Goal: Transaction & Acquisition: Purchase product/service

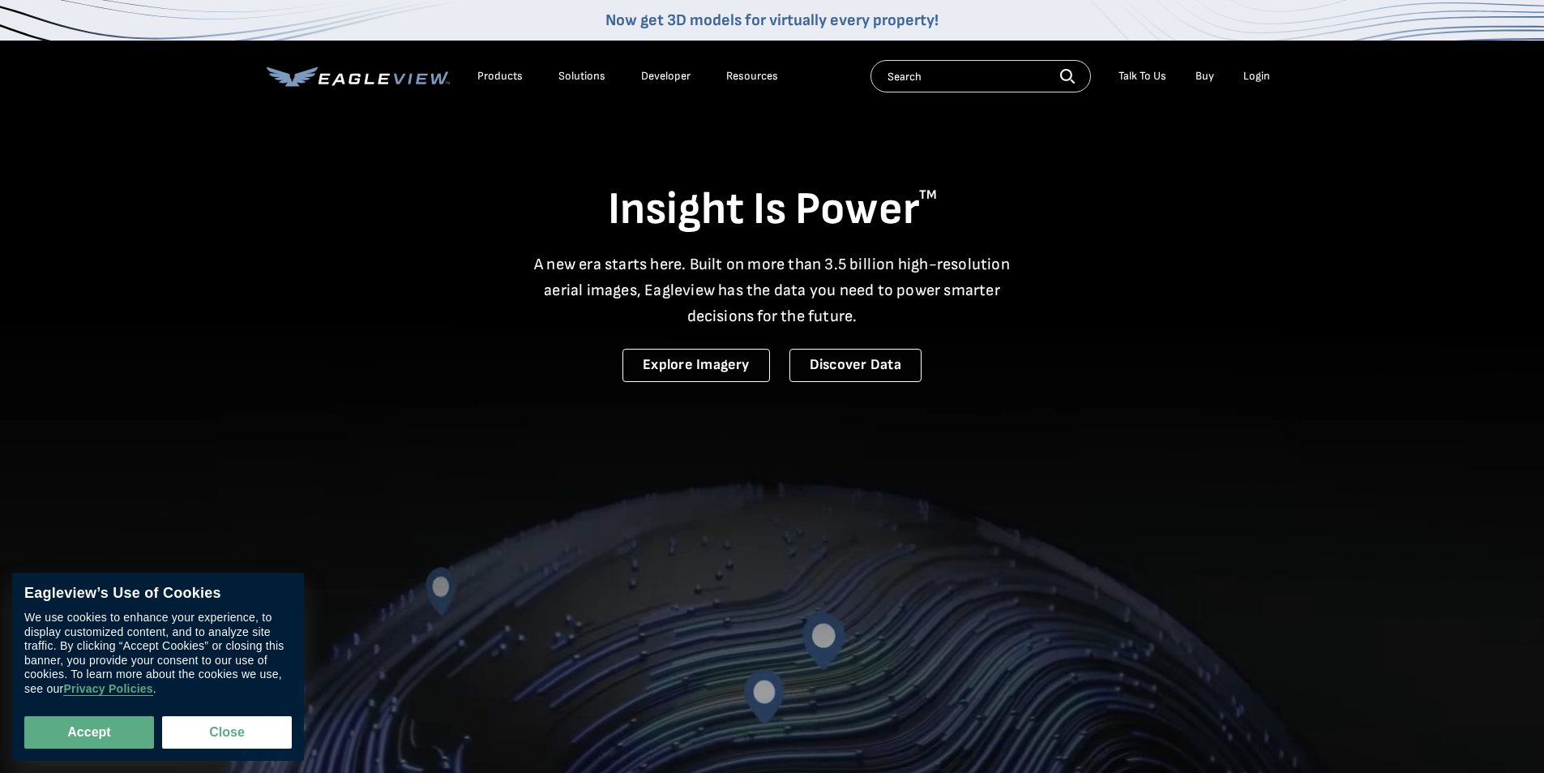
click at [1112, 73] on div "Login" at bounding box center [1257, 76] width 27 height 15
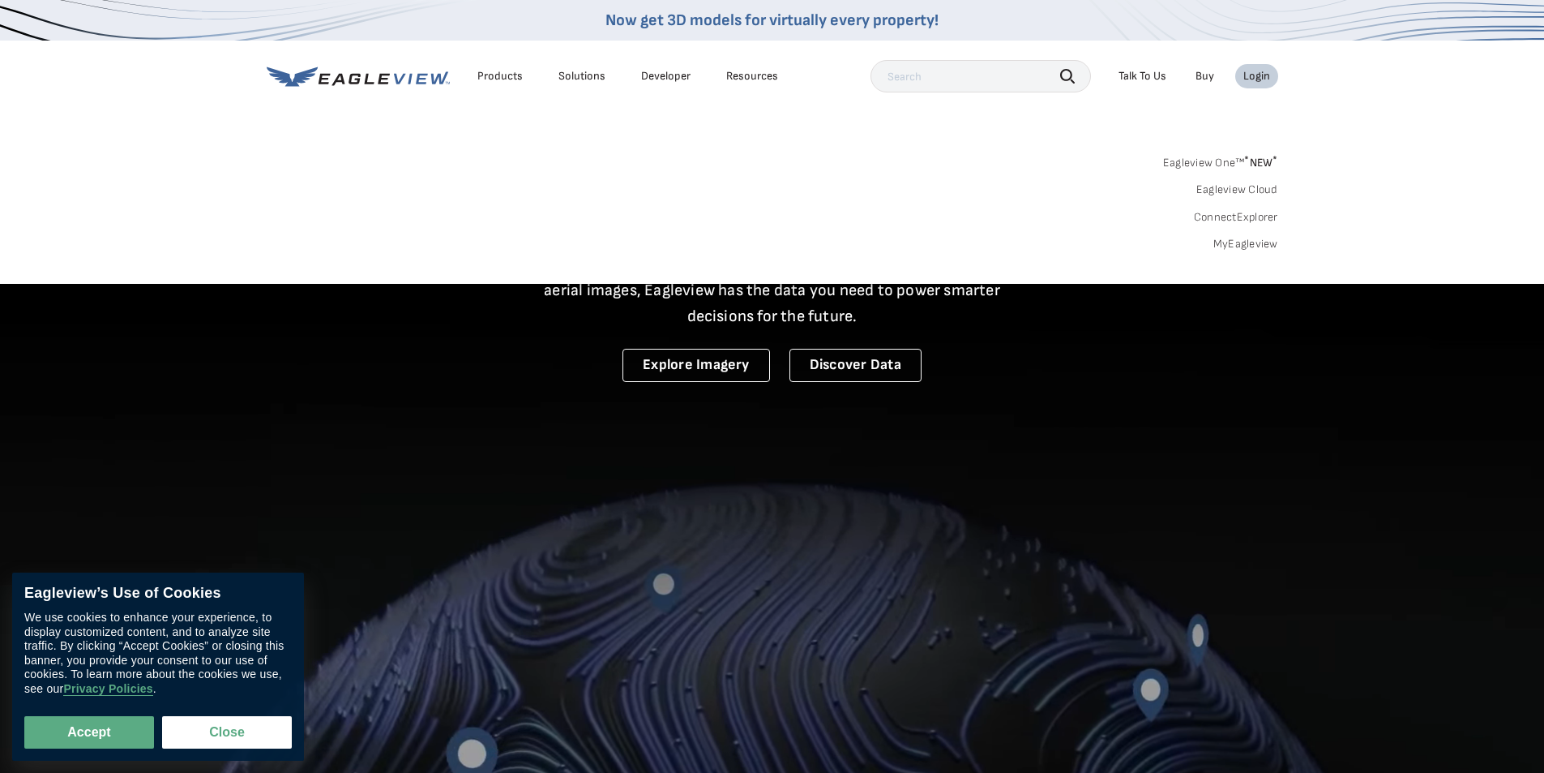
click at [1112, 239] on link "MyEagleview" at bounding box center [1246, 244] width 65 height 15
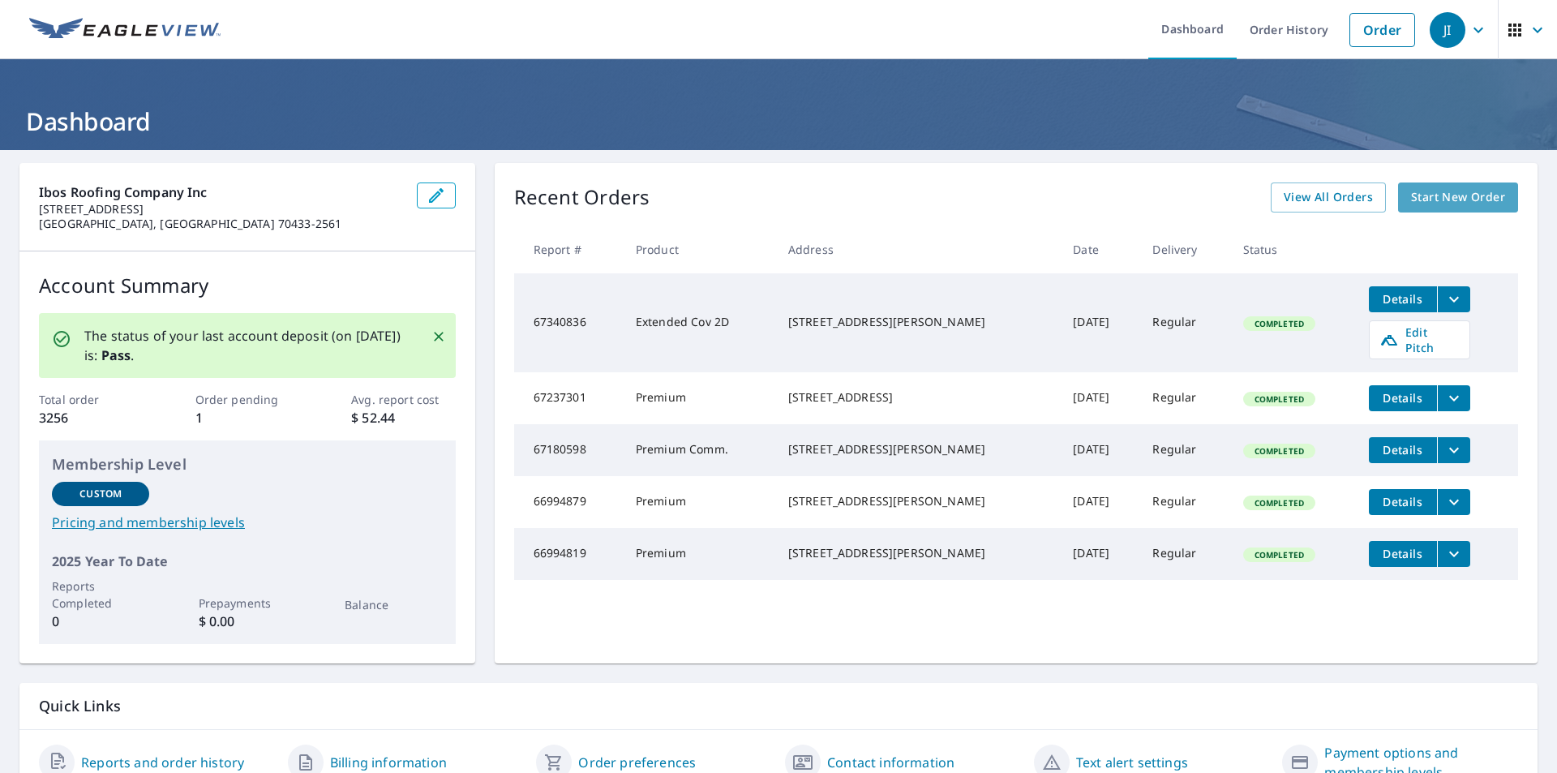
click at [1433, 190] on span "Start New Order" at bounding box center [1458, 197] width 94 height 20
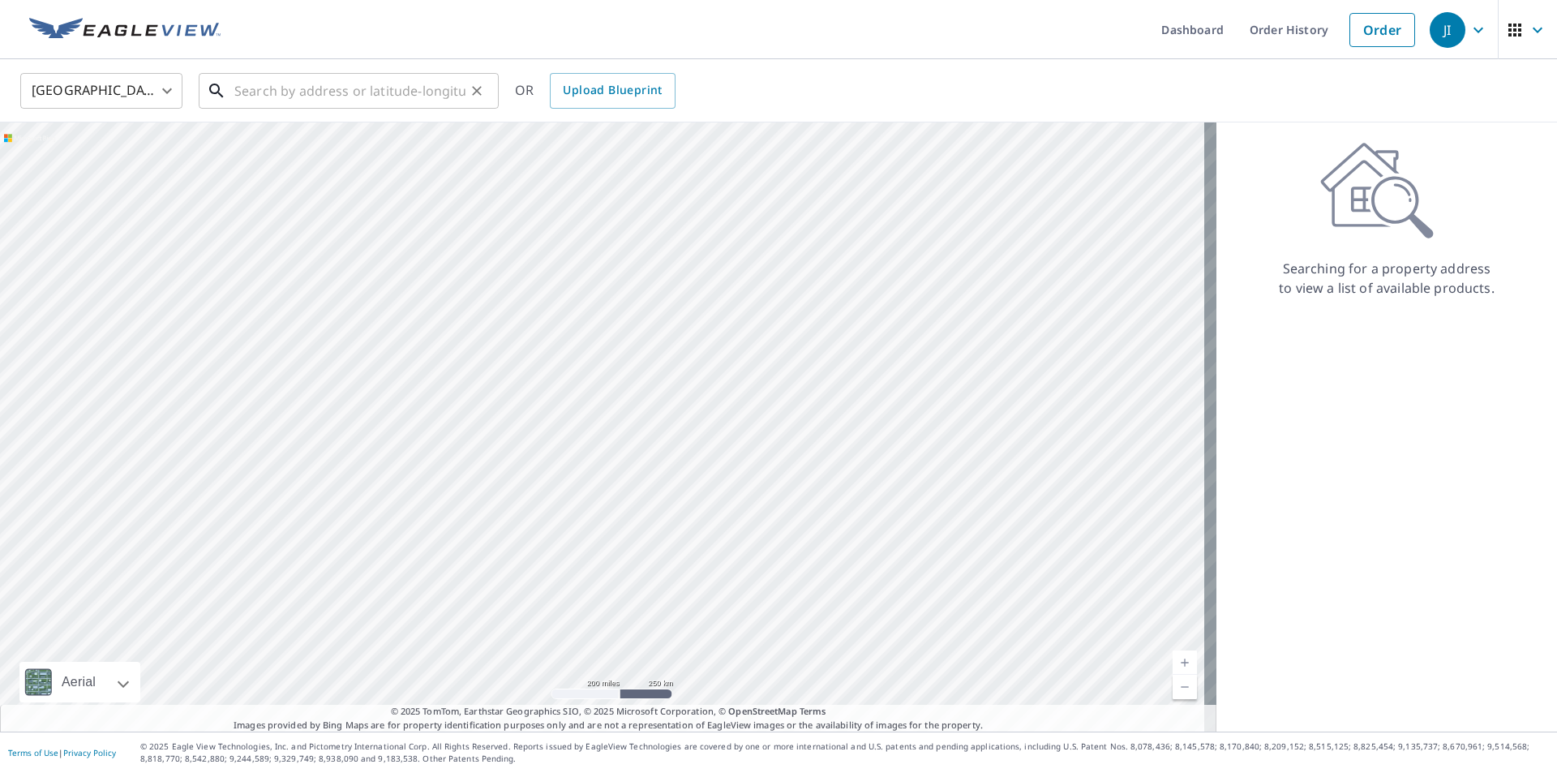
click at [309, 81] on input "text" at bounding box center [349, 90] width 231 height 45
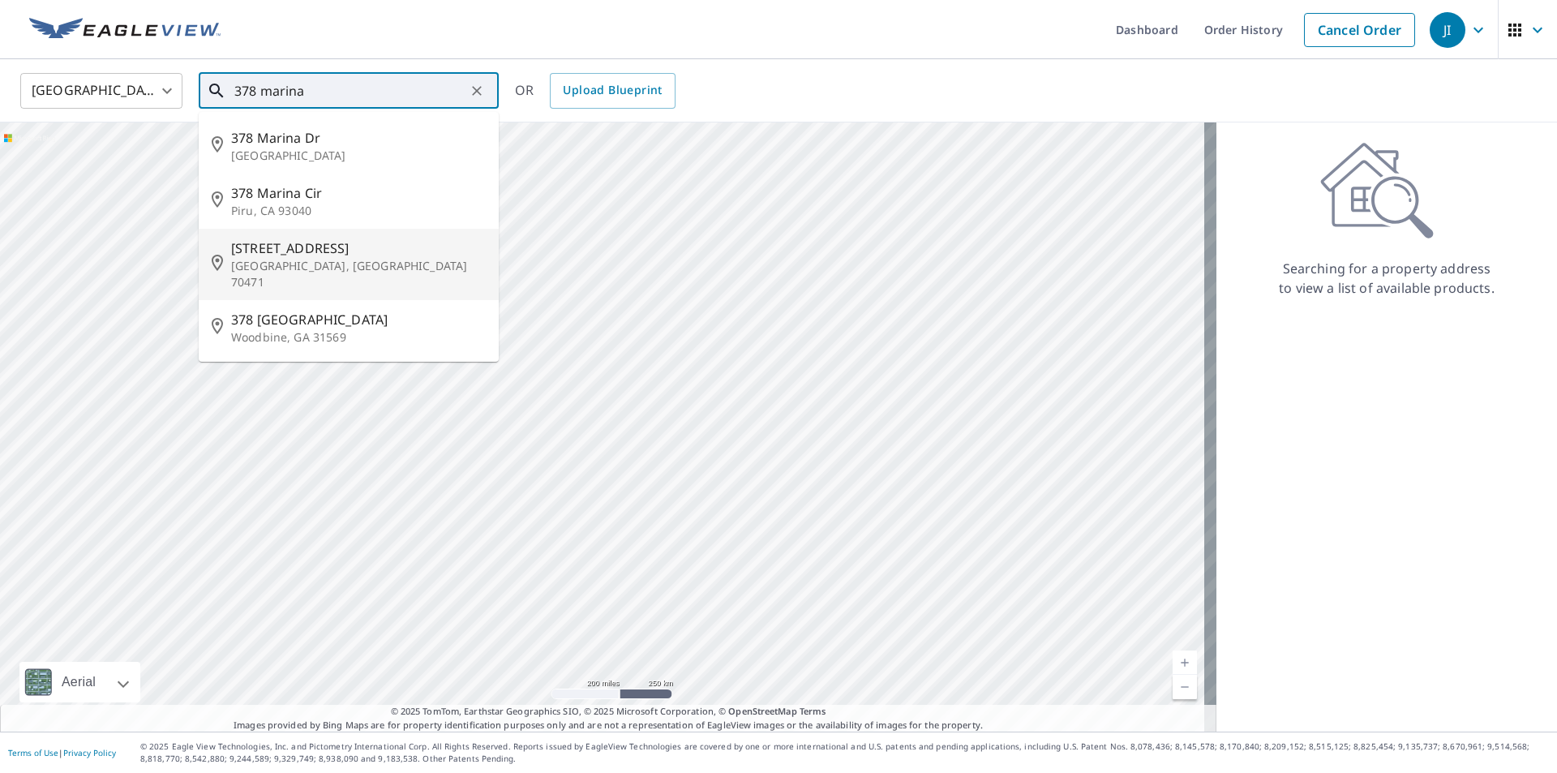
click at [315, 243] on span "[STREET_ADDRESS]" at bounding box center [358, 247] width 255 height 19
type input "[STREET_ADDRESS]"
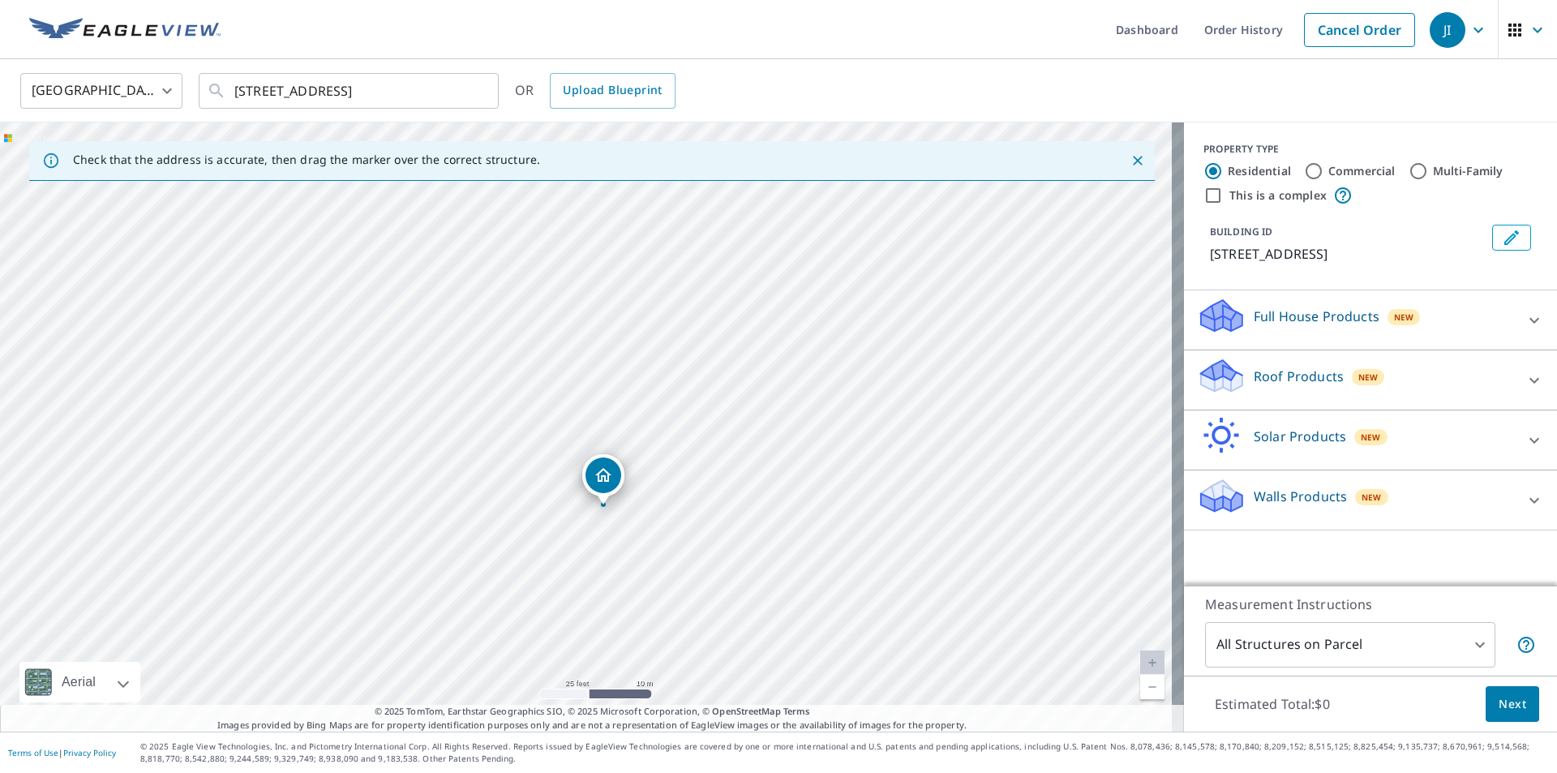
drag, startPoint x: 566, startPoint y: 415, endPoint x: 619, endPoint y: 529, distance: 125.1
click at [619, 529] on div "[STREET_ADDRESS]" at bounding box center [592, 426] width 1184 height 609
drag, startPoint x: 598, startPoint y: 460, endPoint x: 571, endPoint y: 385, distance: 79.5
drag, startPoint x: 653, startPoint y: 392, endPoint x: 663, endPoint y: 379, distance: 17.4
click at [663, 379] on div "[STREET_ADDRESS]" at bounding box center [592, 426] width 1184 height 609
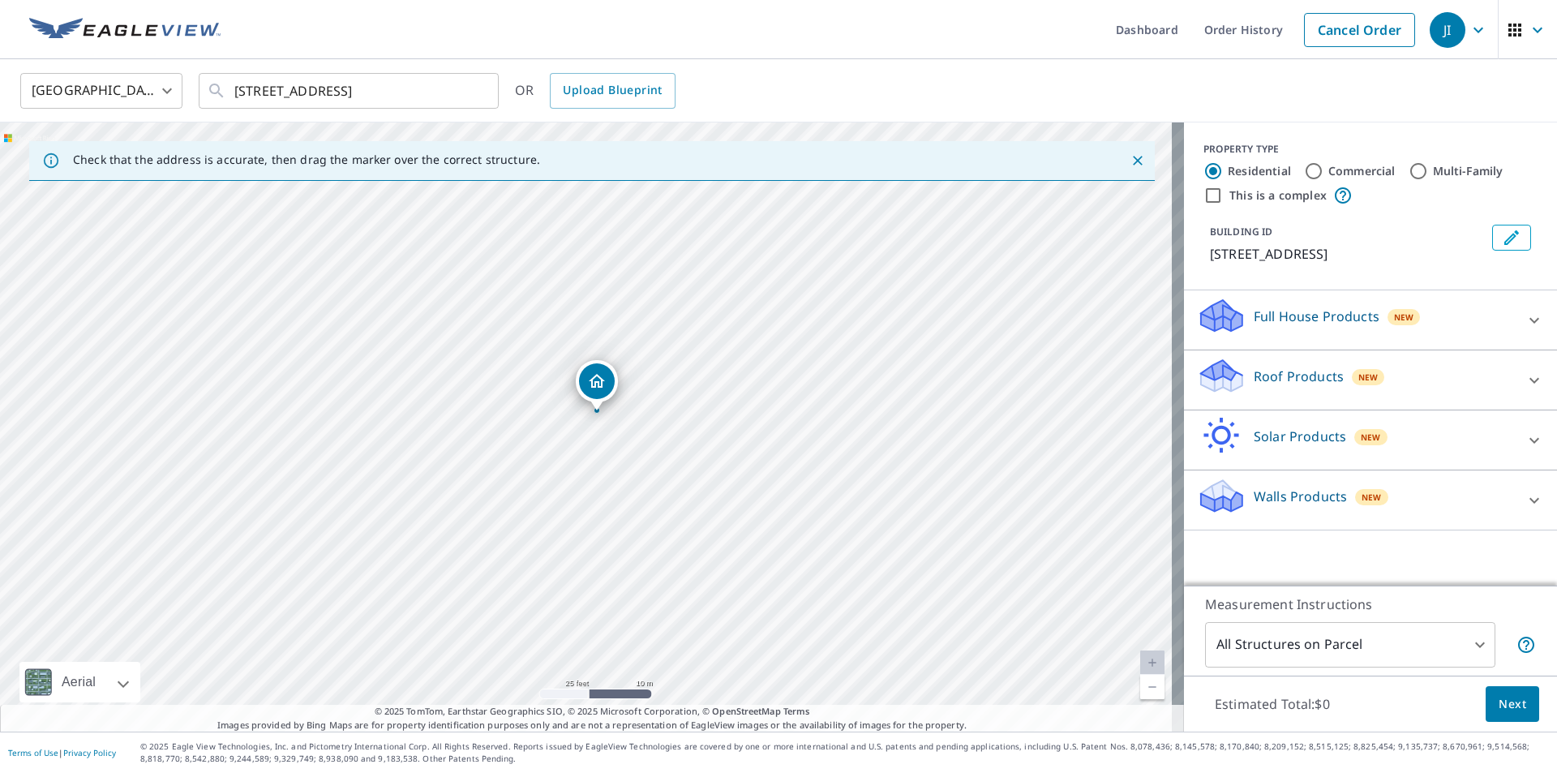
click at [1364, 328] on div "Full House Products New" at bounding box center [1356, 320] width 318 height 46
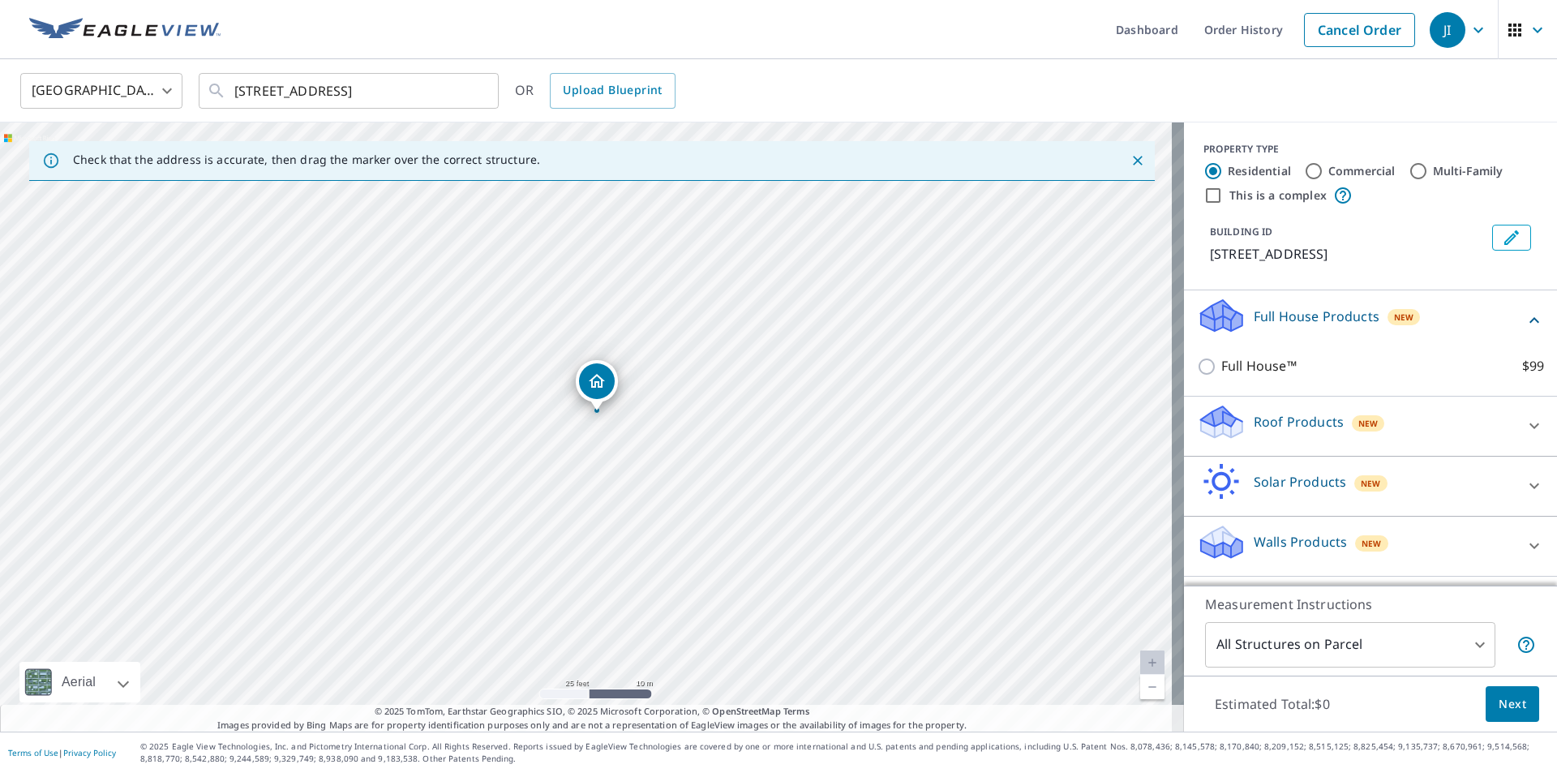
click at [1327, 329] on div "Full House Products New" at bounding box center [1361, 320] width 328 height 46
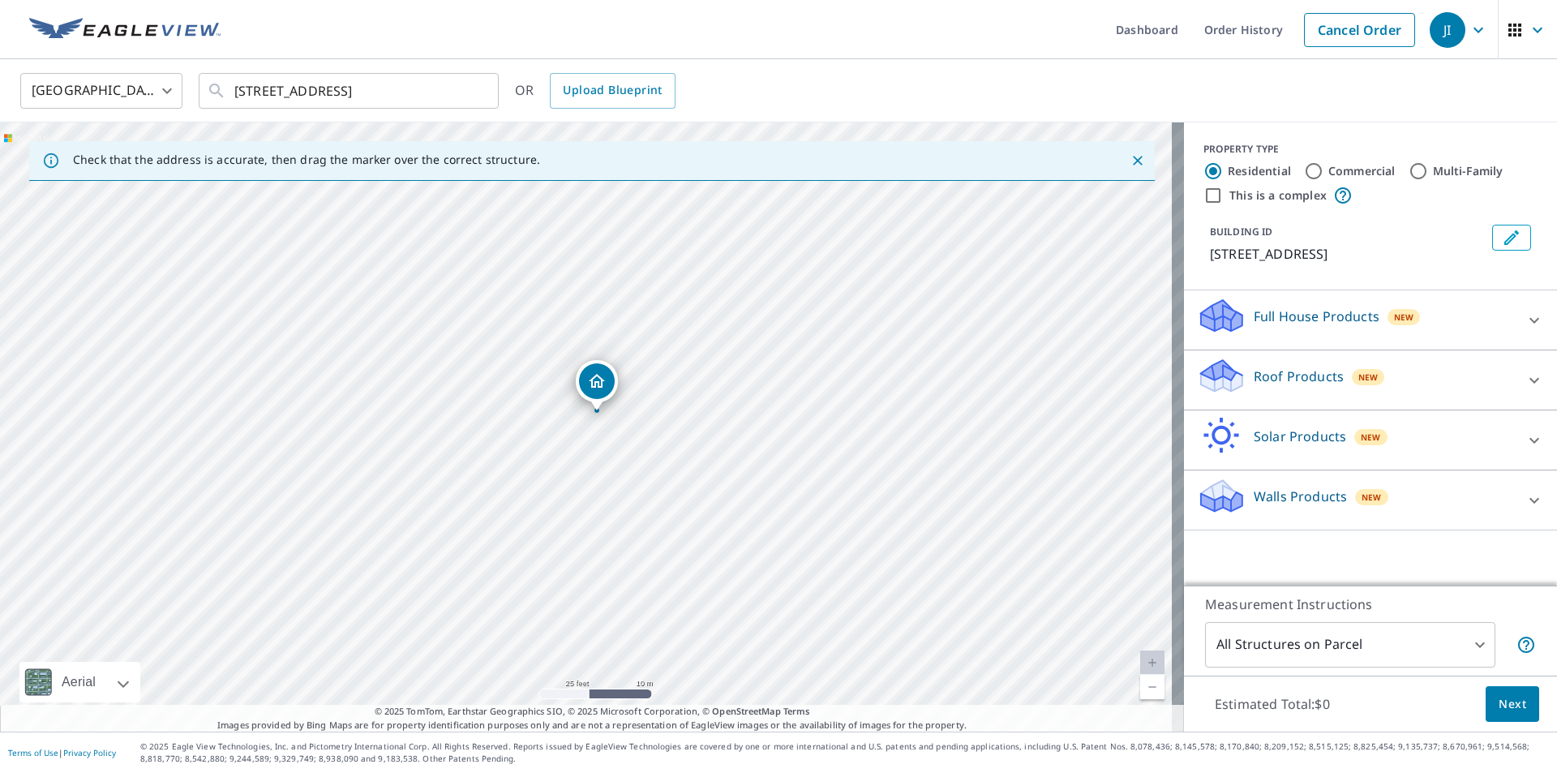
click at [1413, 384] on div "Roof Products New" at bounding box center [1356, 380] width 318 height 46
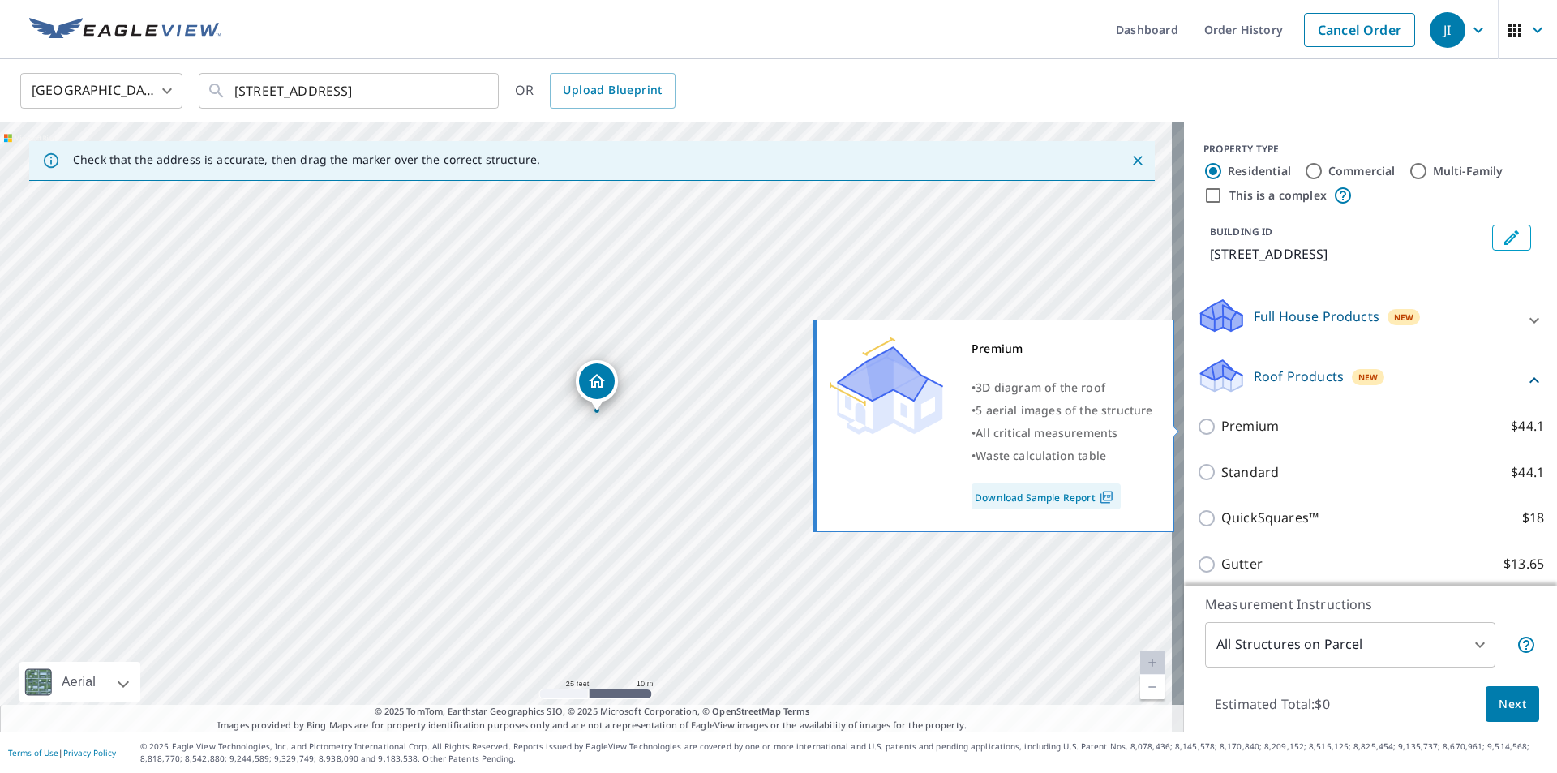
click at [1197, 426] on input "Premium $44.1" at bounding box center [1209, 426] width 24 height 19
checkbox input "true"
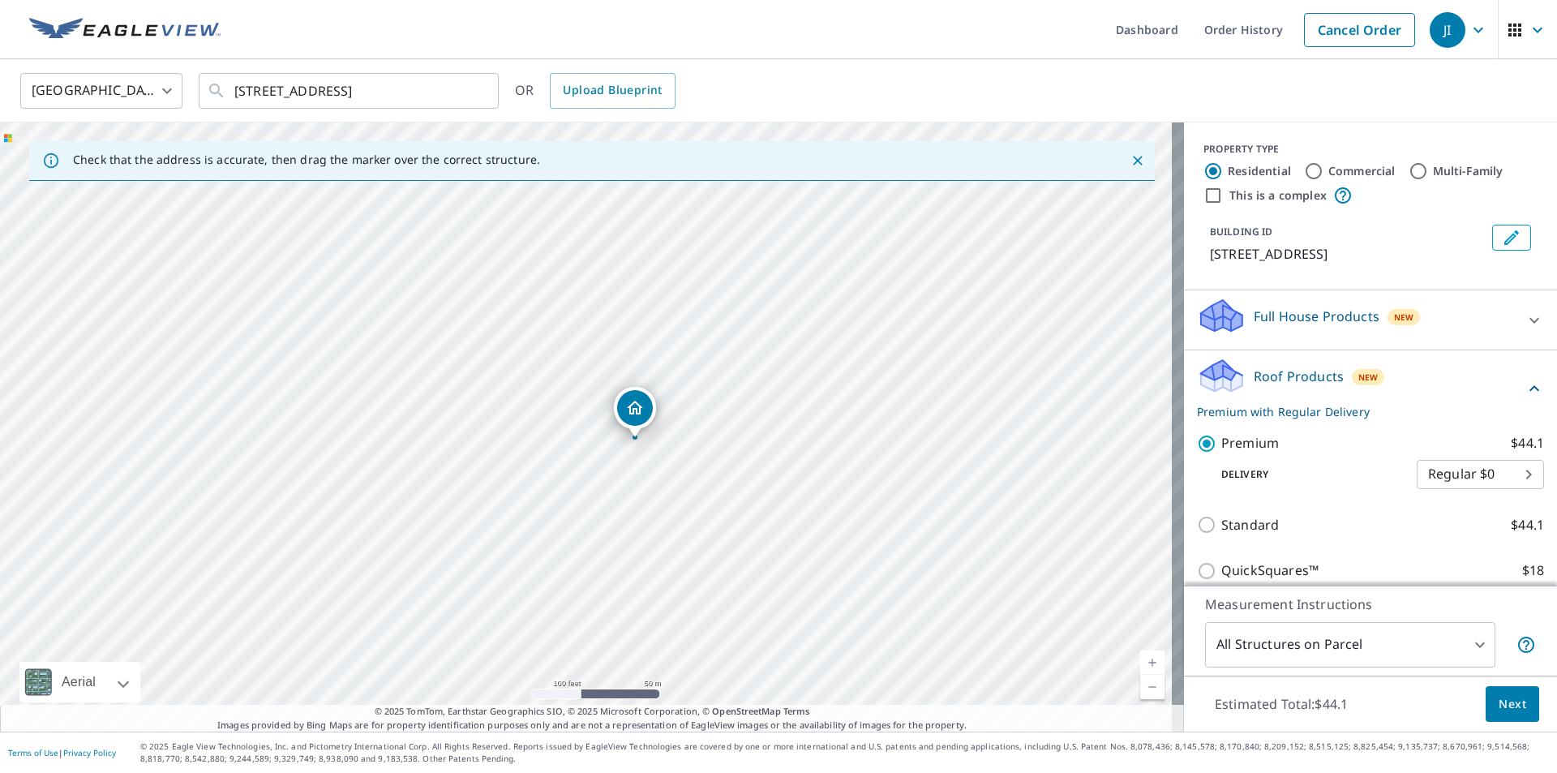
drag, startPoint x: 739, startPoint y: 276, endPoint x: 692, endPoint y: 412, distance: 144.1
click at [692, 412] on div "[STREET_ADDRESS]" at bounding box center [592, 426] width 1184 height 609
click at [675, 384] on div "[STREET_ADDRESS]" at bounding box center [592, 426] width 1184 height 609
drag, startPoint x: 629, startPoint y: 361, endPoint x: 659, endPoint y: 364, distance: 30.2
click at [659, 364] on div "[STREET_ADDRESS]" at bounding box center [592, 426] width 1184 height 609
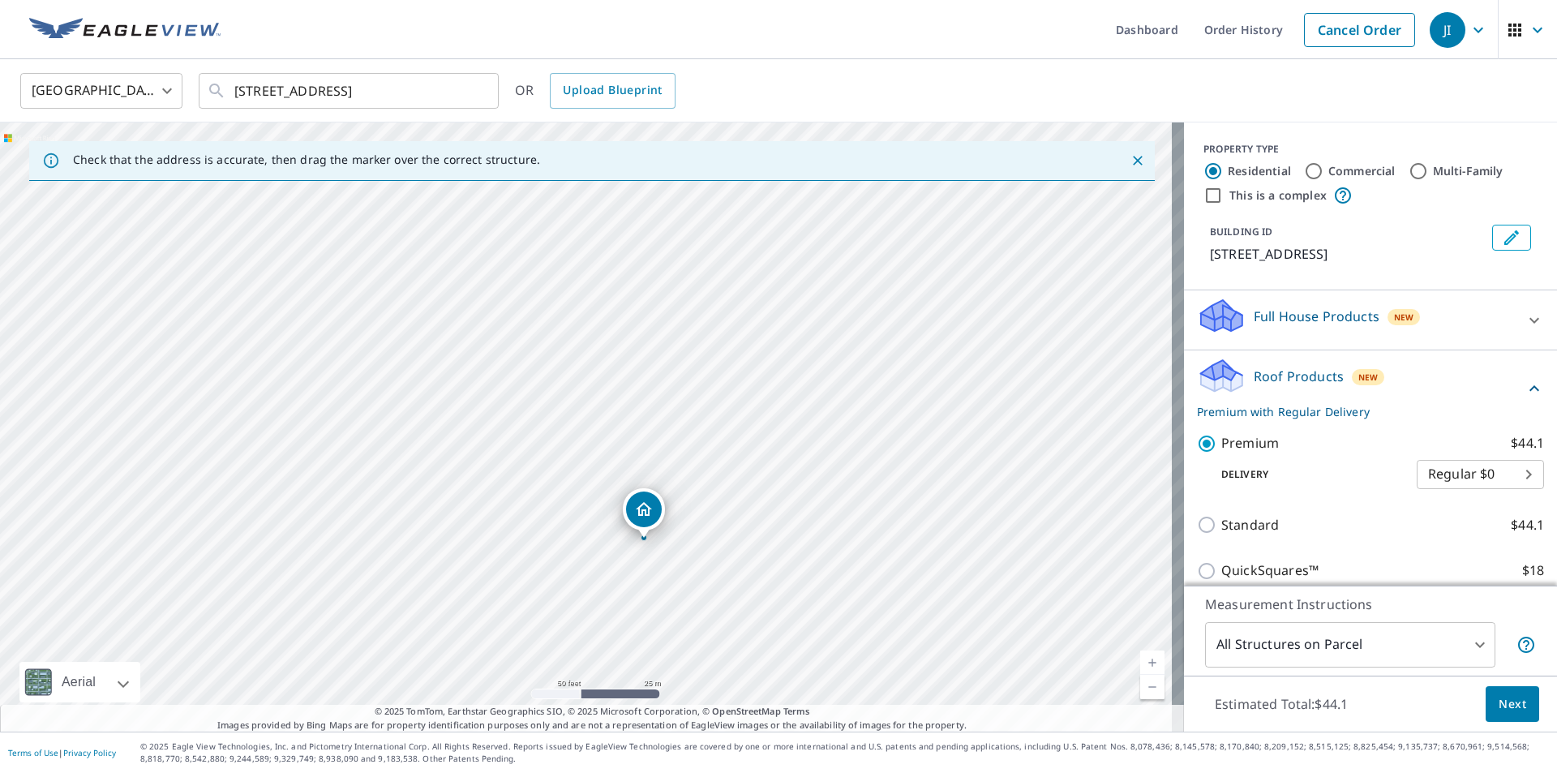
drag, startPoint x: 726, startPoint y: 370, endPoint x: 728, endPoint y: 411, distance: 41.4
click at [728, 411] on div "[STREET_ADDRESS]" at bounding box center [592, 426] width 1184 height 609
drag, startPoint x: 685, startPoint y: 376, endPoint x: 682, endPoint y: 358, distance: 18.1
click at [682, 358] on div "[STREET_ADDRESS]" at bounding box center [592, 426] width 1184 height 609
click at [1435, 368] on div "Roof Products New Premium with Regular Delivery" at bounding box center [1361, 388] width 328 height 63
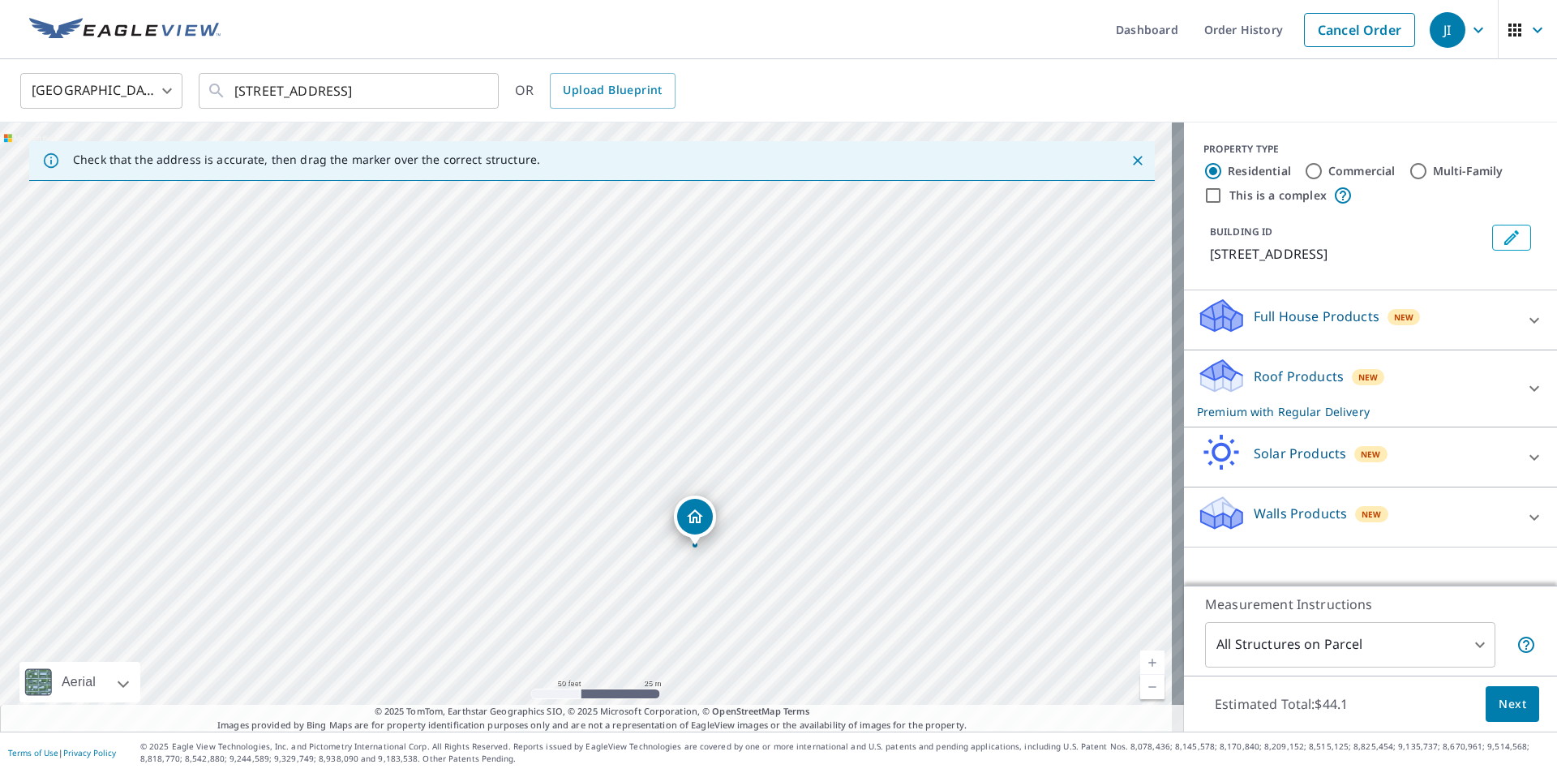
click at [1435, 368] on div "Roof Products New Premium with Regular Delivery" at bounding box center [1356, 388] width 318 height 63
click at [1498, 710] on span "Next" at bounding box center [1512, 704] width 28 height 20
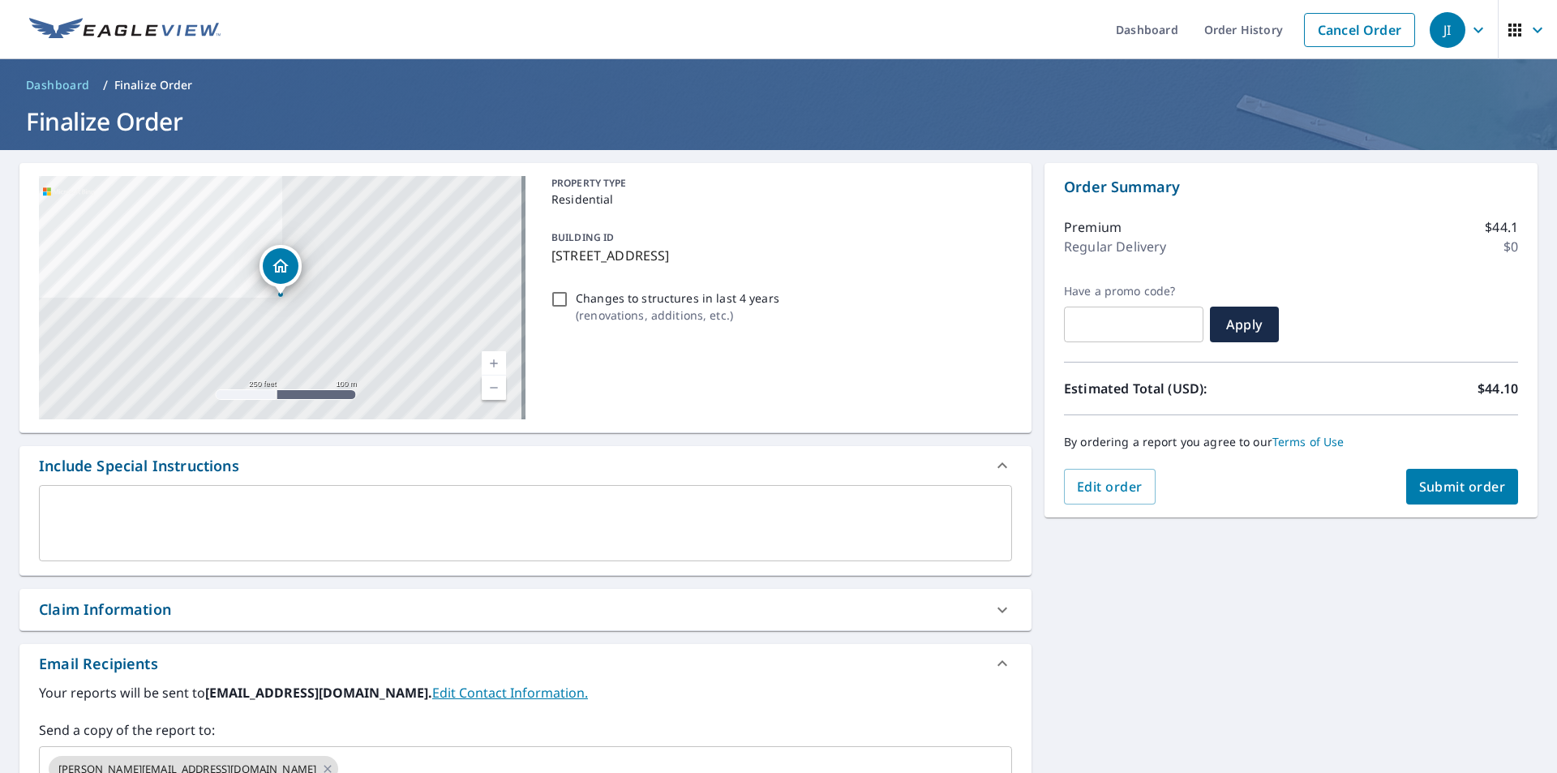
click at [232, 497] on div "x ​" at bounding box center [525, 523] width 973 height 76
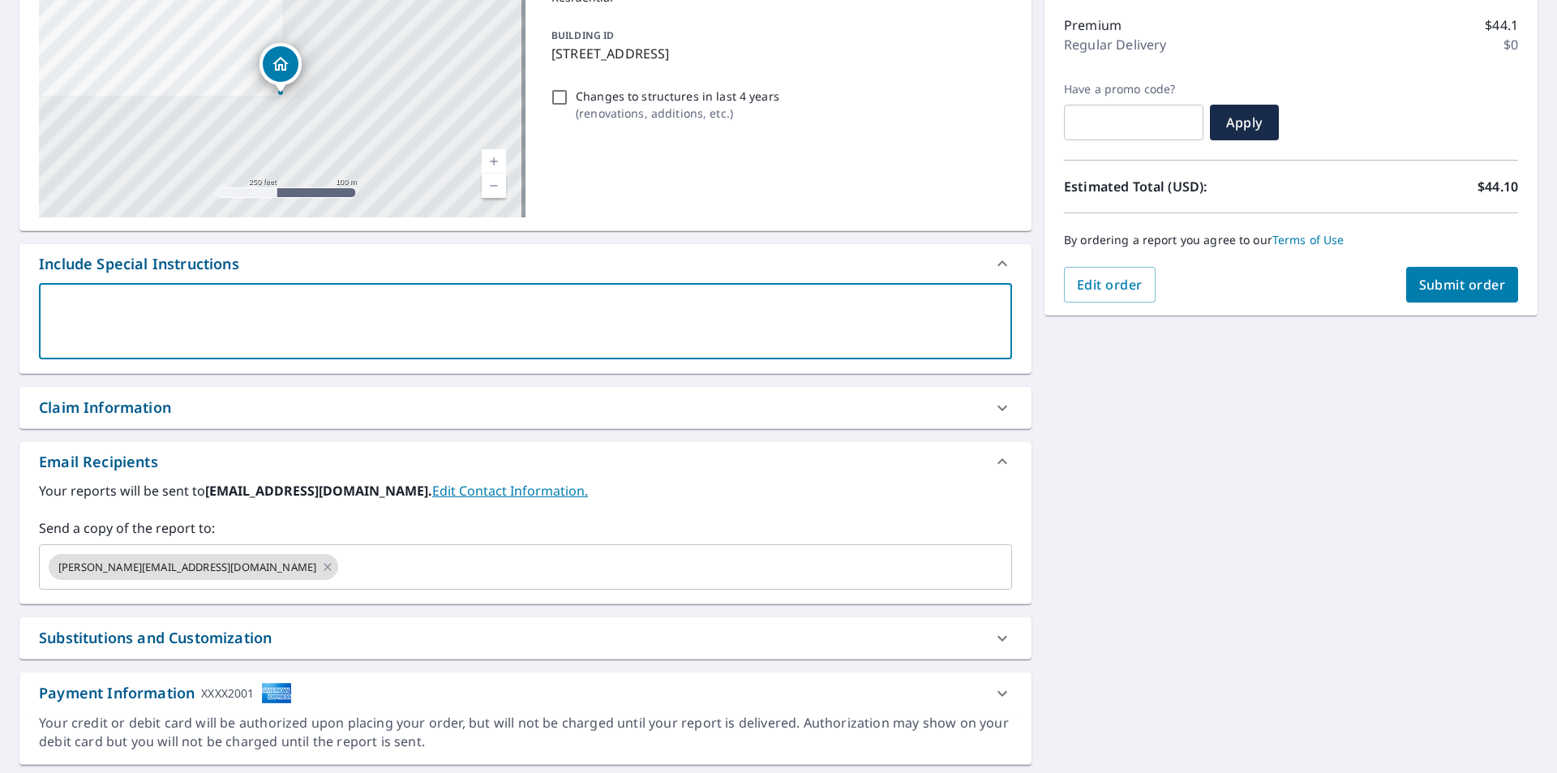
scroll to position [248, 0]
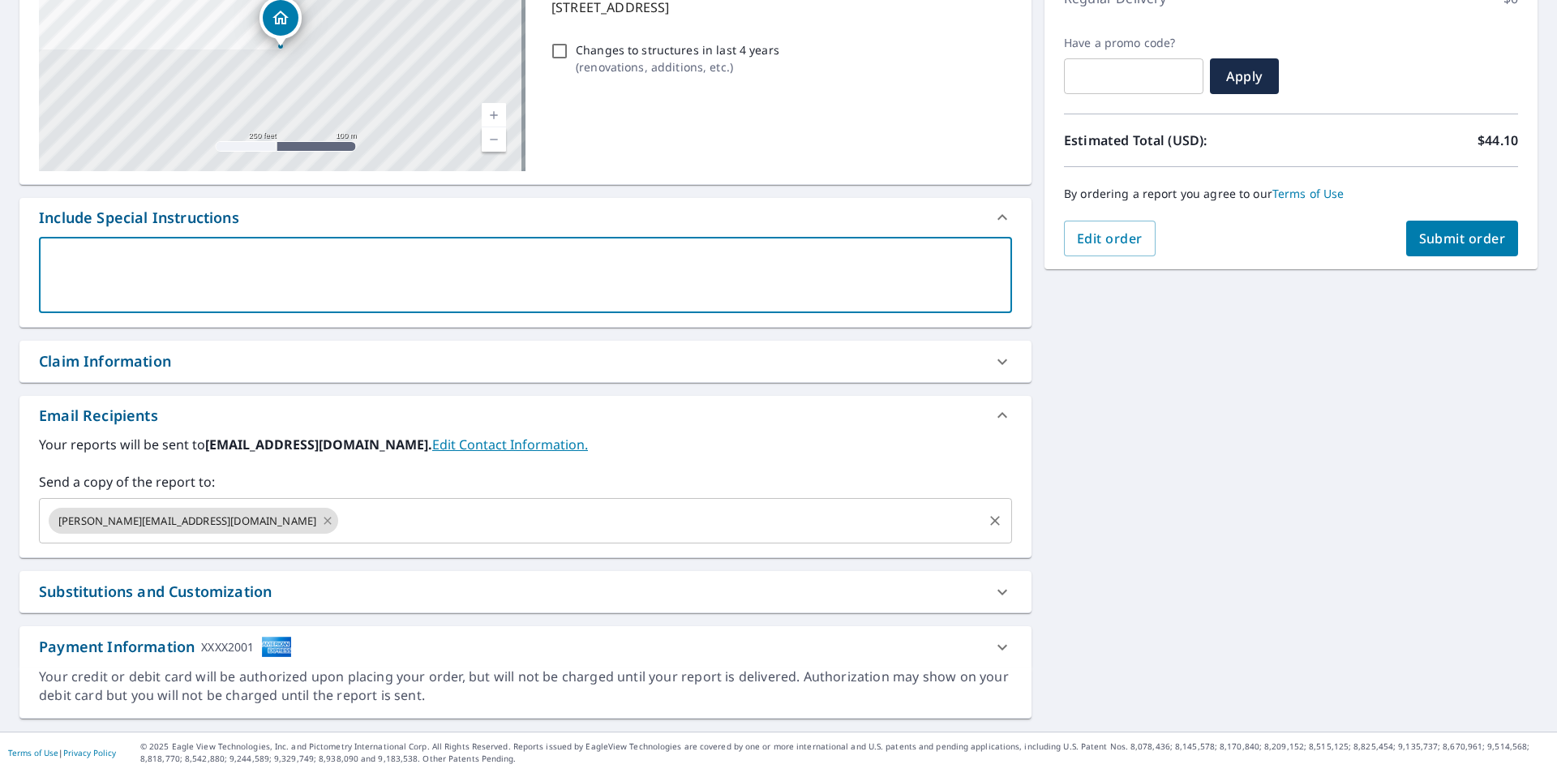
click at [321, 522] on icon at bounding box center [327, 521] width 13 height 18
checkbox input "true"
click at [184, 521] on input "text" at bounding box center [513, 520] width 934 height 31
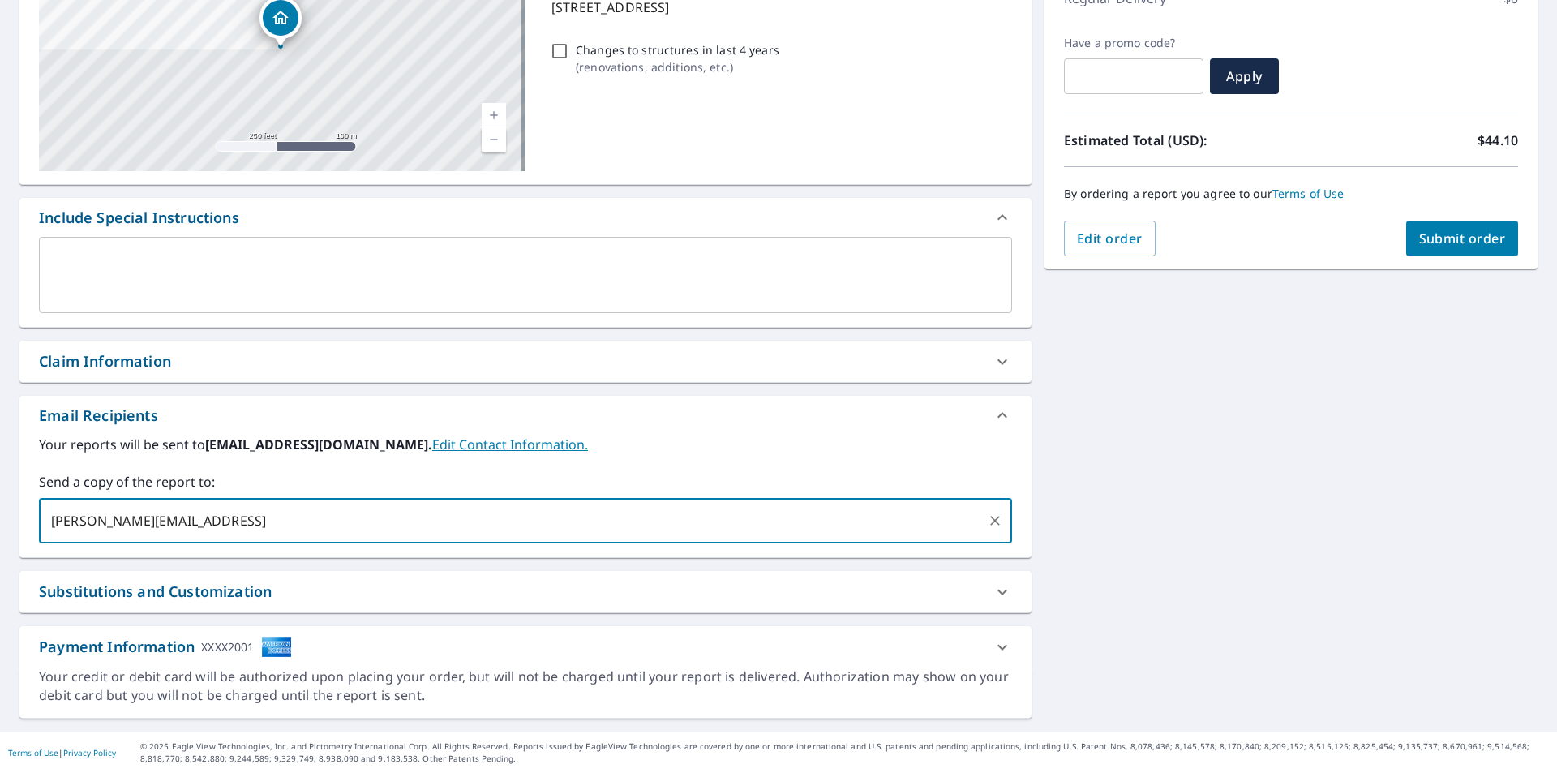
type input "[PERSON_NAME][EMAIL_ADDRESS][DOMAIN_NAME]"
checkbox input "true"
type input "c"
click at [1190, 439] on div "[STREET_ADDRESS] Aerial Road A standard road map Aerial A detailed look from ab…" at bounding box center [778, 316] width 1557 height 829
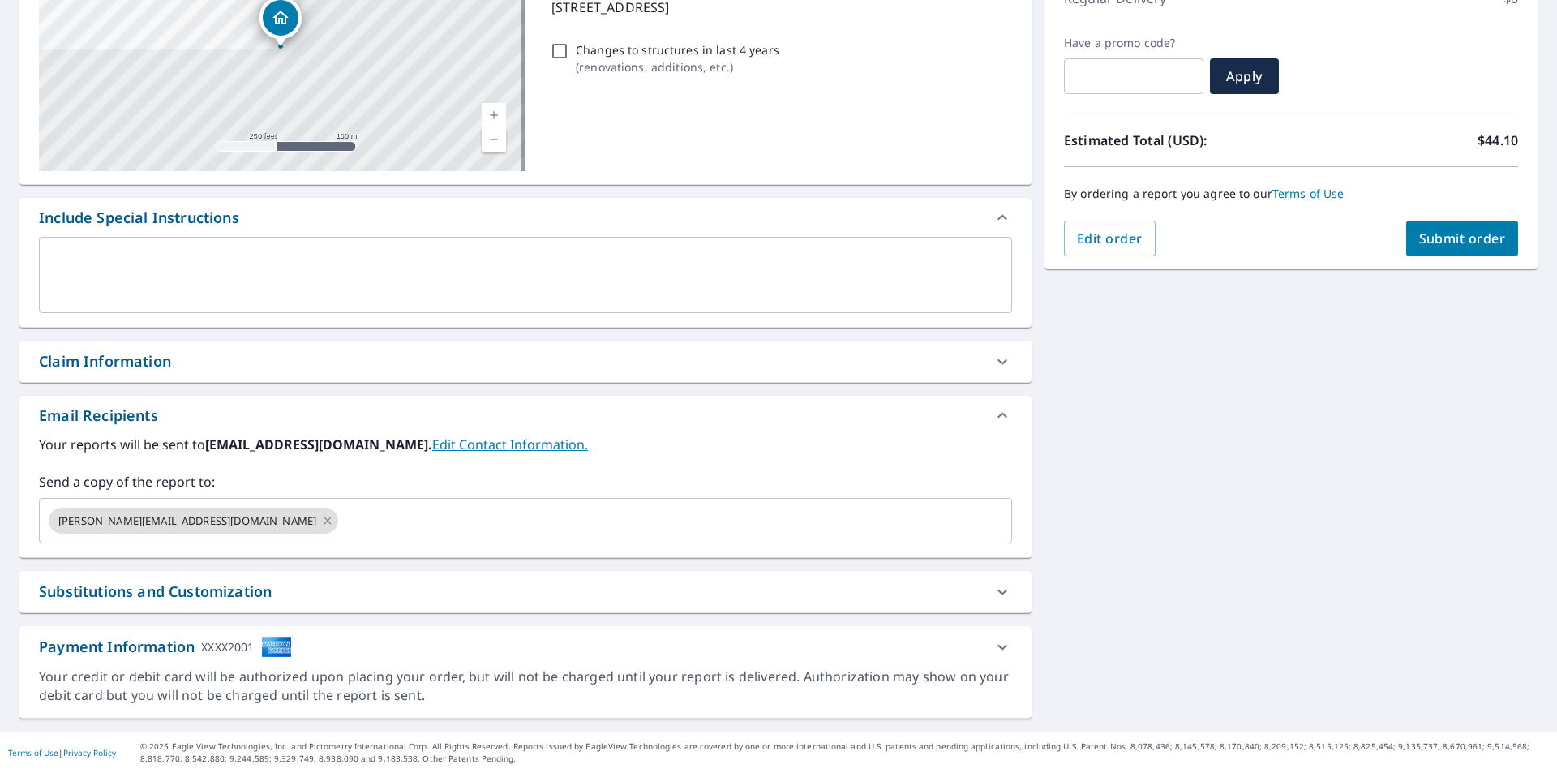
scroll to position [0, 0]
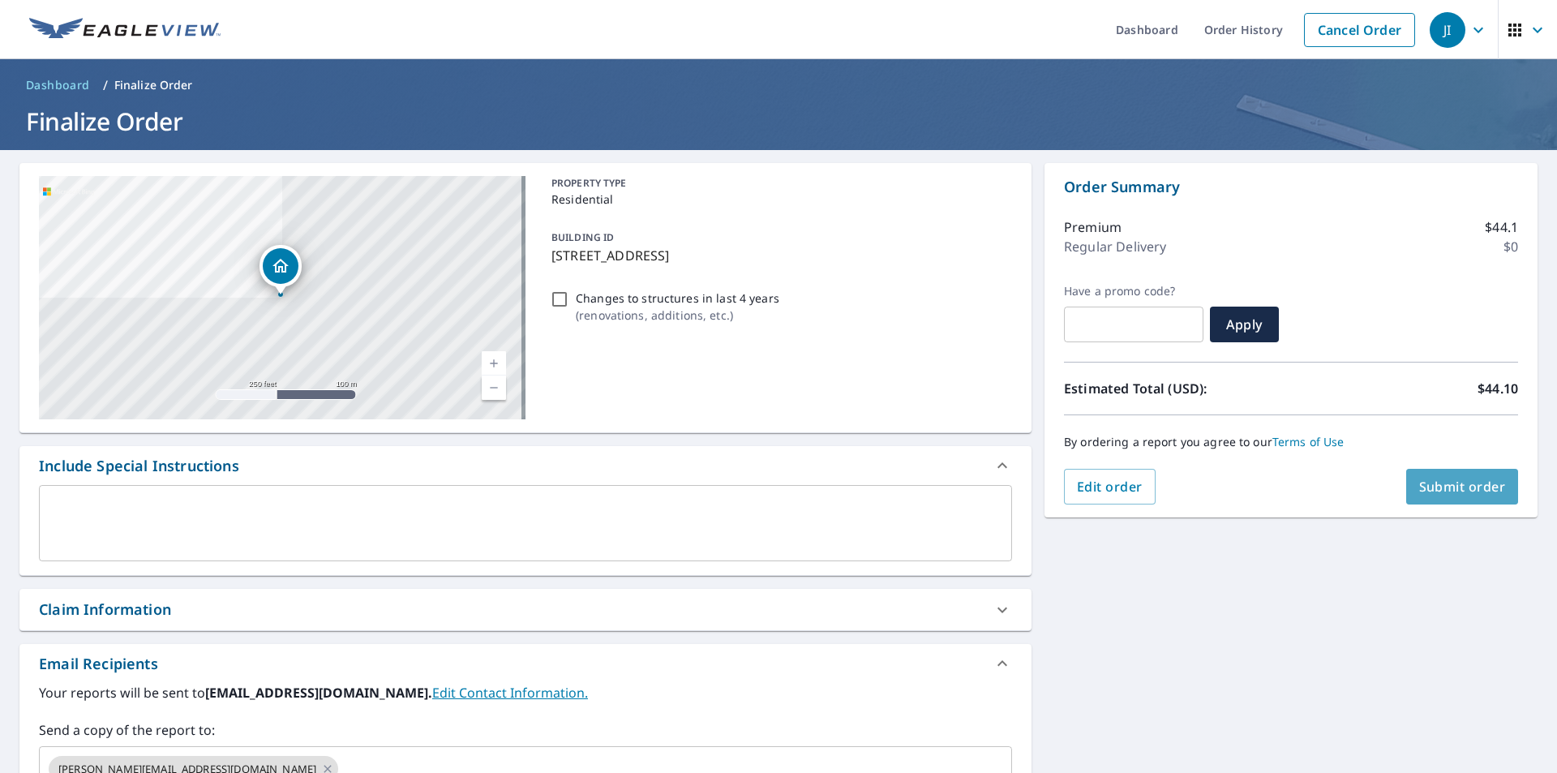
click at [1419, 484] on span "Submit order" at bounding box center [1462, 487] width 87 height 18
checkbox input "true"
